Goal: Information Seeking & Learning: Find specific fact

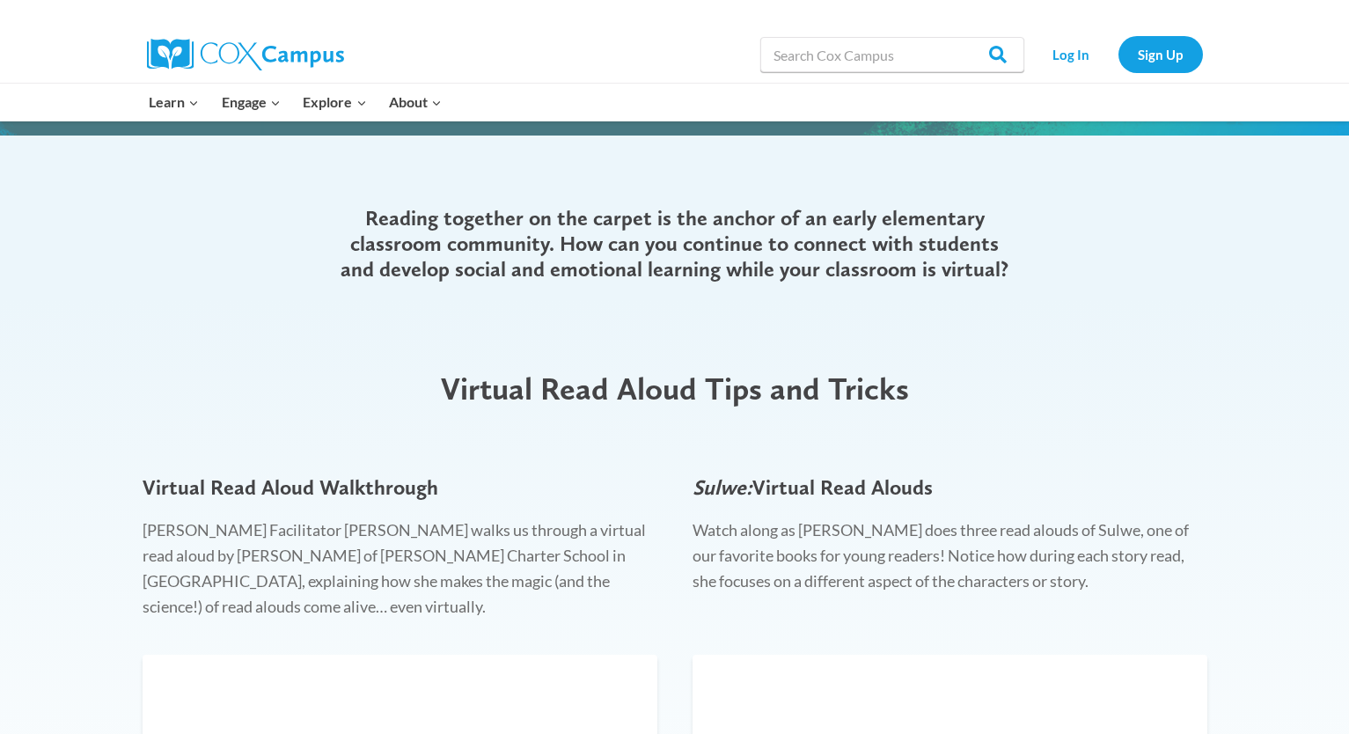
scroll to position [416, 0]
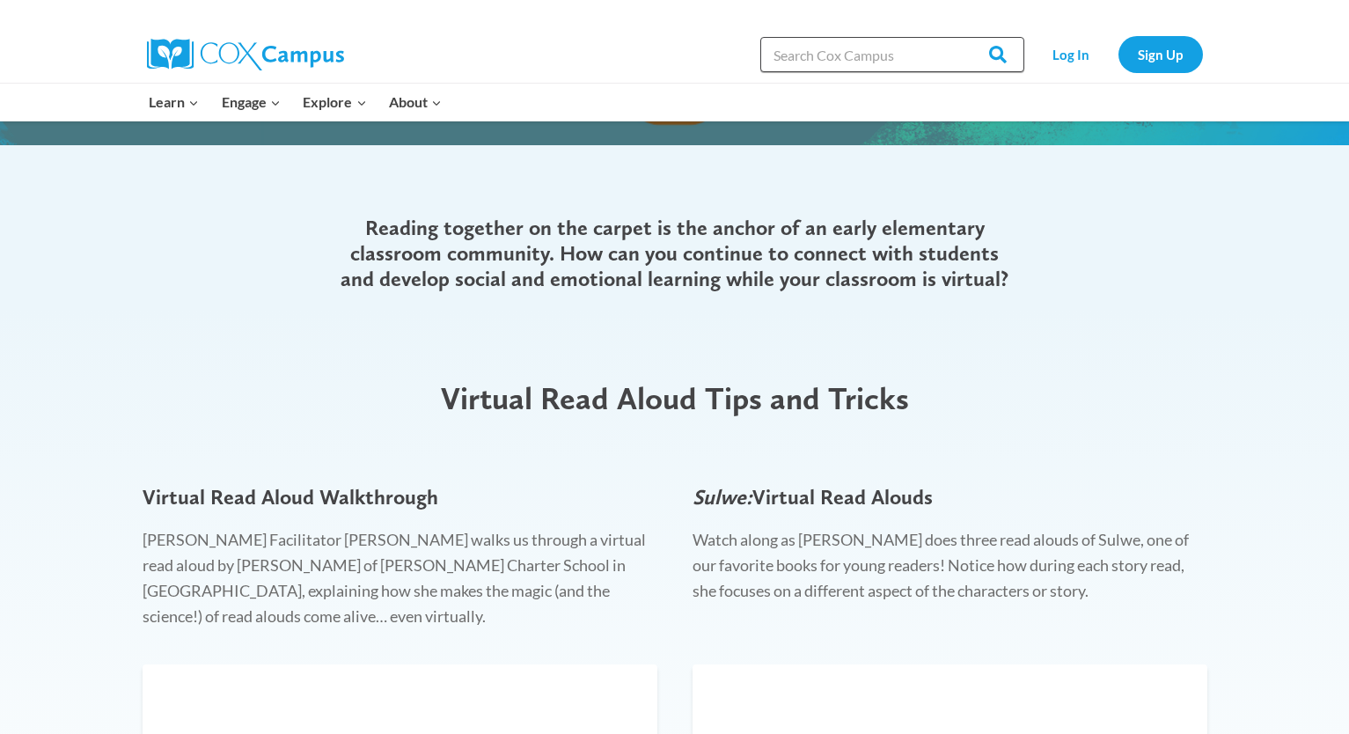
click at [906, 62] on input "Search in [URL][DOMAIN_NAME]" at bounding box center [892, 54] width 264 height 35
type input "fluency pairs"
click at [956, 37] on input "Search" at bounding box center [990, 54] width 69 height 35
